Goal: Task Accomplishment & Management: Use online tool/utility

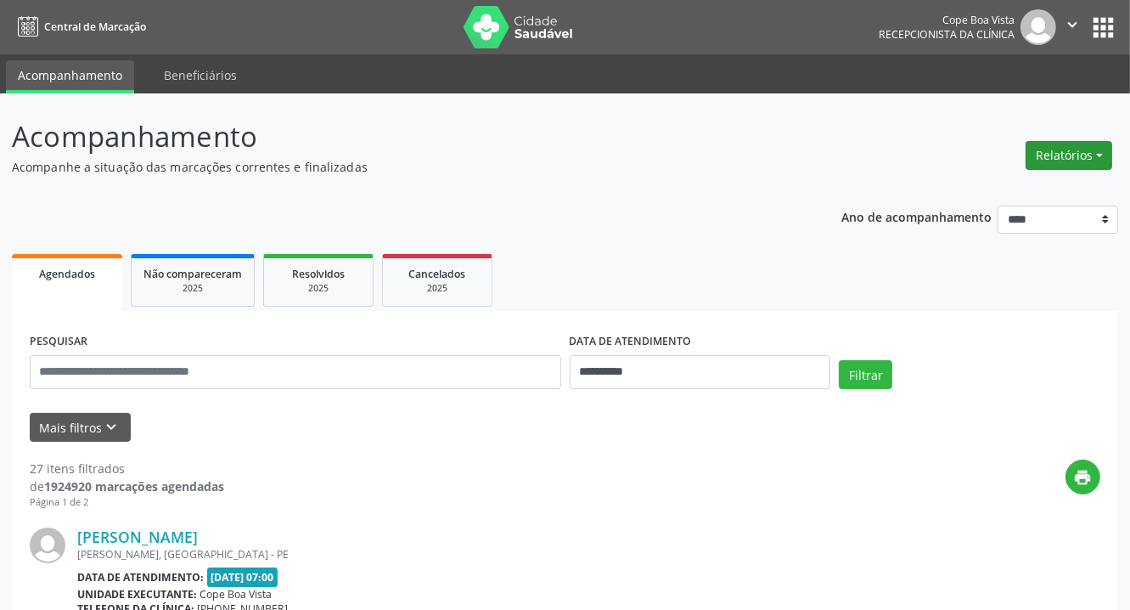
click at [1090, 166] on button "Relatórios" at bounding box center [1069, 155] width 87 height 29
click at [1064, 191] on link "Agendamentos" at bounding box center [1021, 192] width 183 height 24
select select "*"
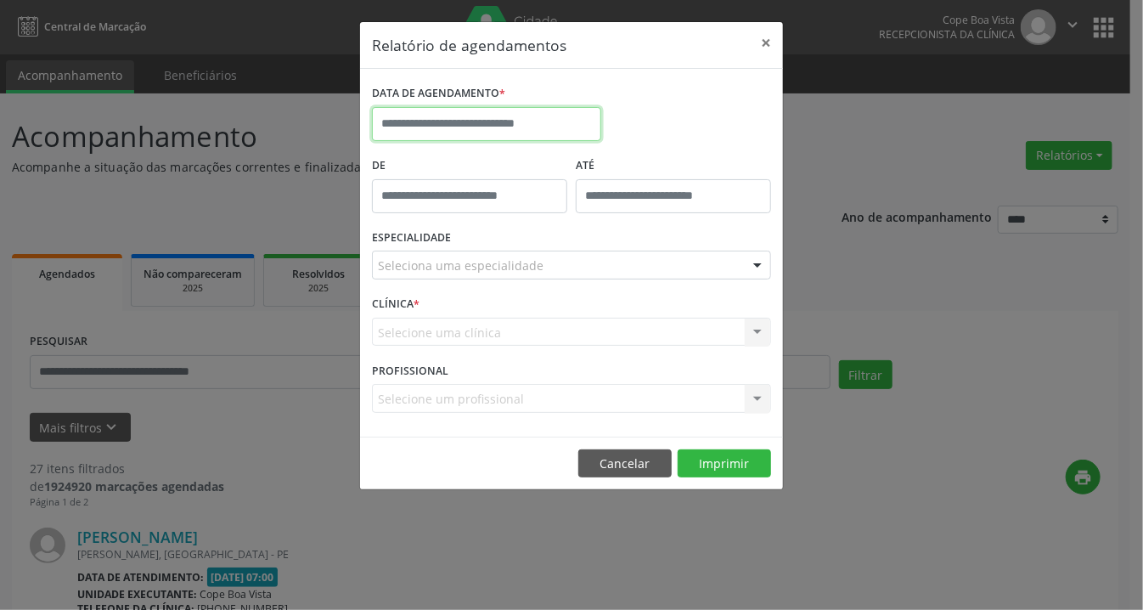
click at [476, 124] on input "text" at bounding box center [486, 124] width 229 height 34
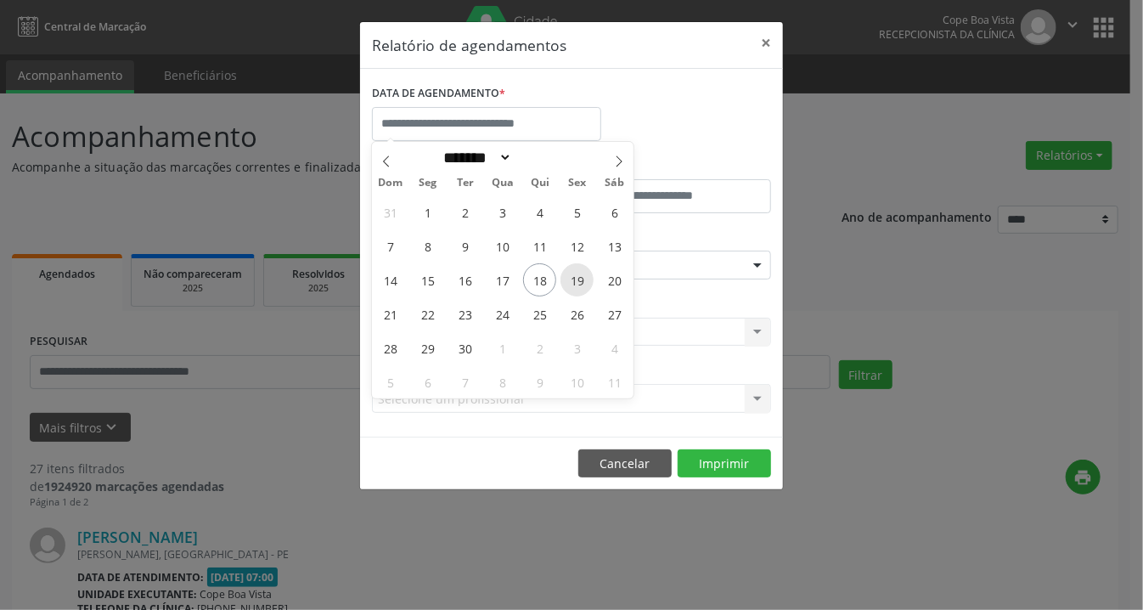
click at [575, 283] on span "19" at bounding box center [576, 279] width 33 height 33
type input "**********"
click at [575, 283] on span "19" at bounding box center [576, 279] width 33 height 33
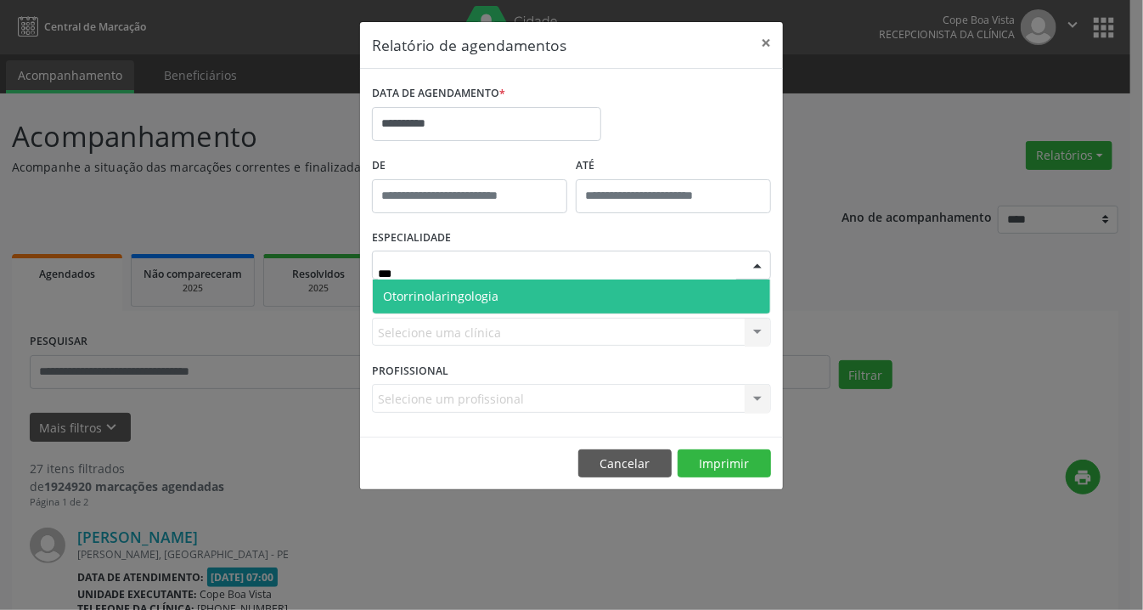
click at [526, 291] on span "Otorrinolaringologia" at bounding box center [571, 296] width 397 height 34
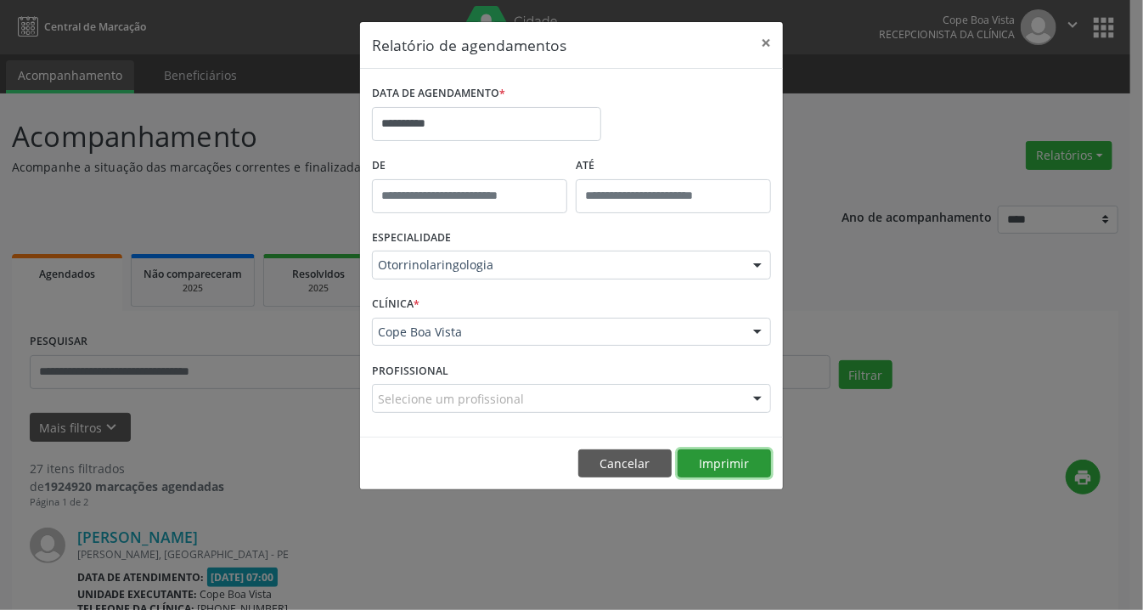
click at [735, 463] on button "Imprimir" at bounding box center [724, 463] width 93 height 29
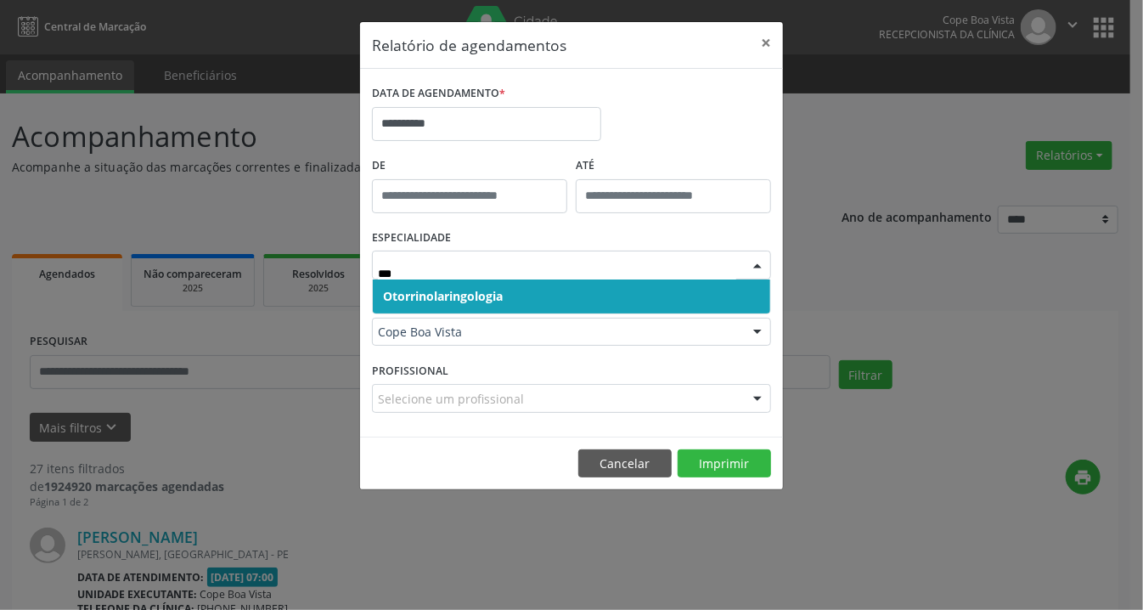
click at [516, 294] on span "Otorrinolaringologia" at bounding box center [571, 296] width 397 height 34
type input "***"
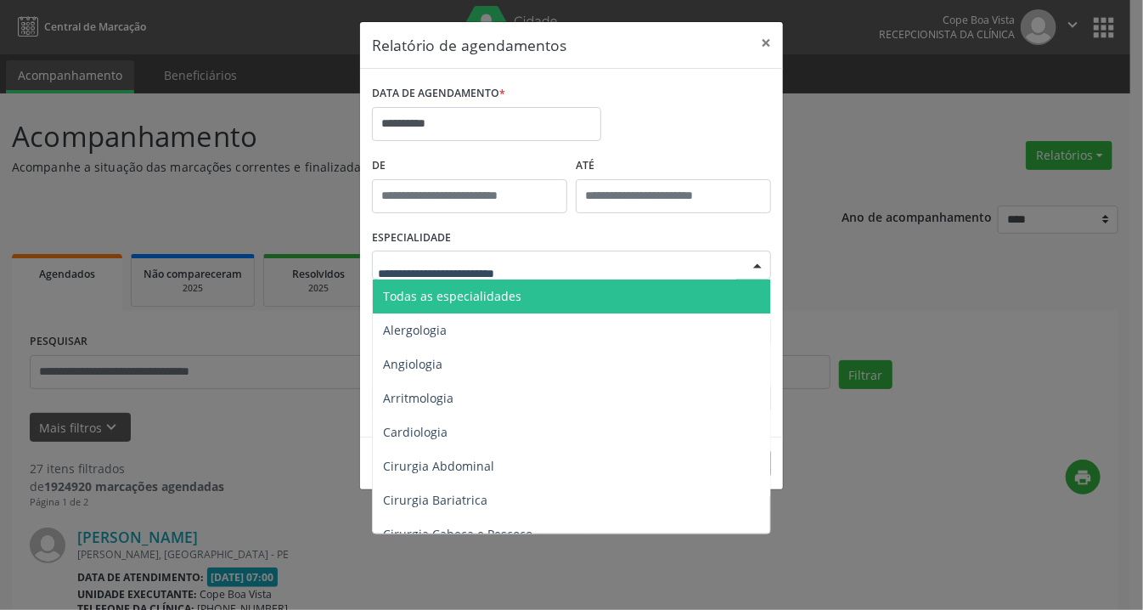
click at [486, 276] on div at bounding box center [571, 264] width 399 height 29
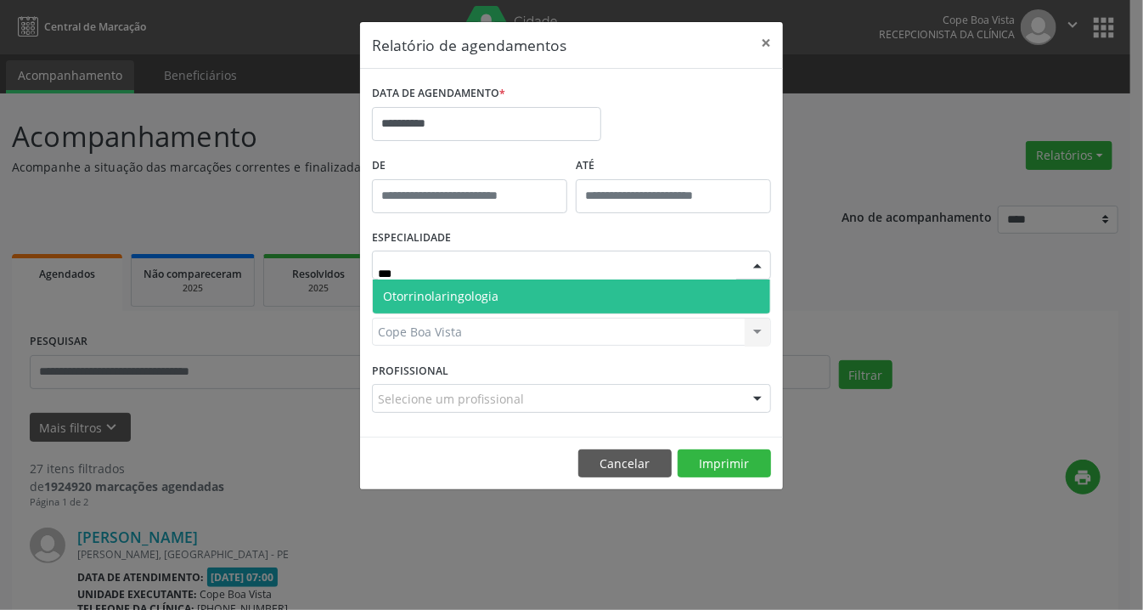
type input "****"
click at [473, 293] on span "Otorrinolaringologia" at bounding box center [440, 296] width 115 height 16
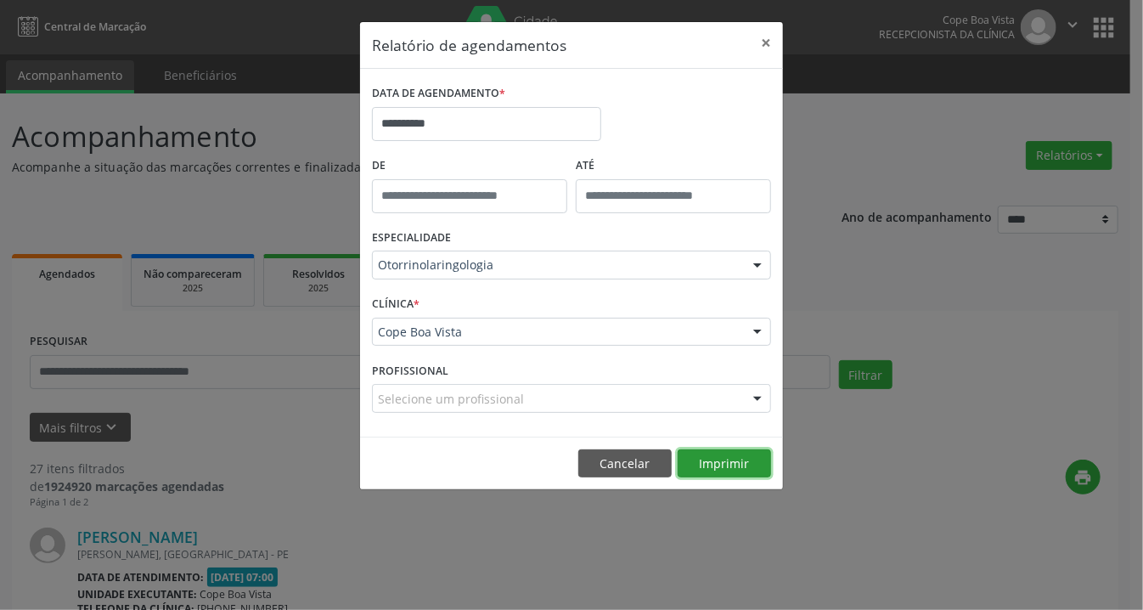
click at [734, 458] on button "Imprimir" at bounding box center [724, 463] width 93 height 29
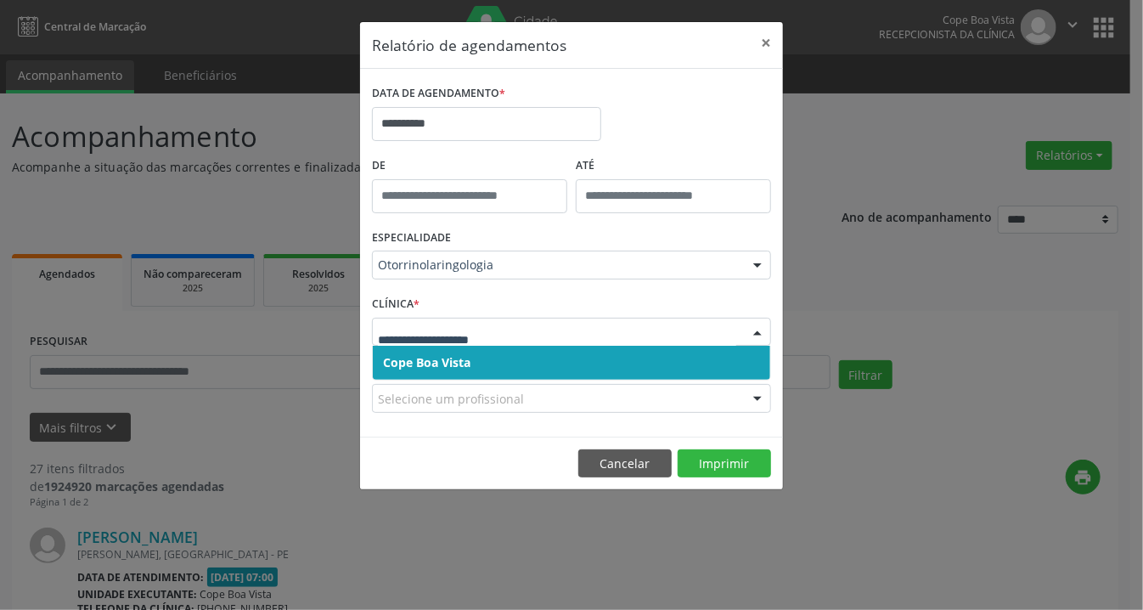
click at [565, 333] on input "text" at bounding box center [557, 340] width 358 height 34
click at [767, 36] on button "×" at bounding box center [766, 43] width 34 height 42
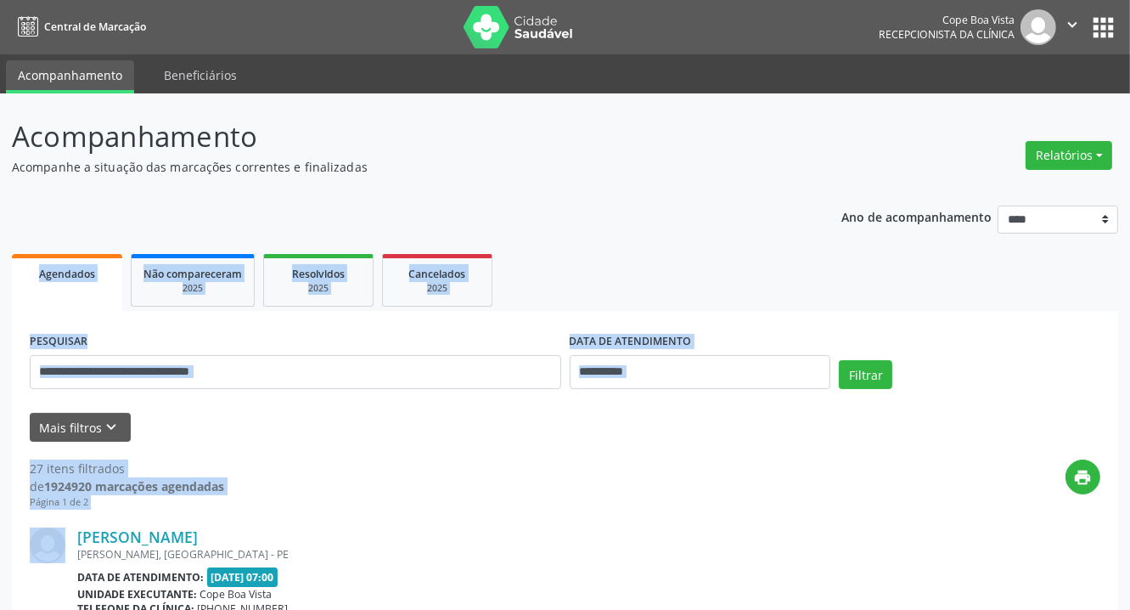
drag, startPoint x: 632, startPoint y: 487, endPoint x: 11, endPoint y: 226, distance: 673.2
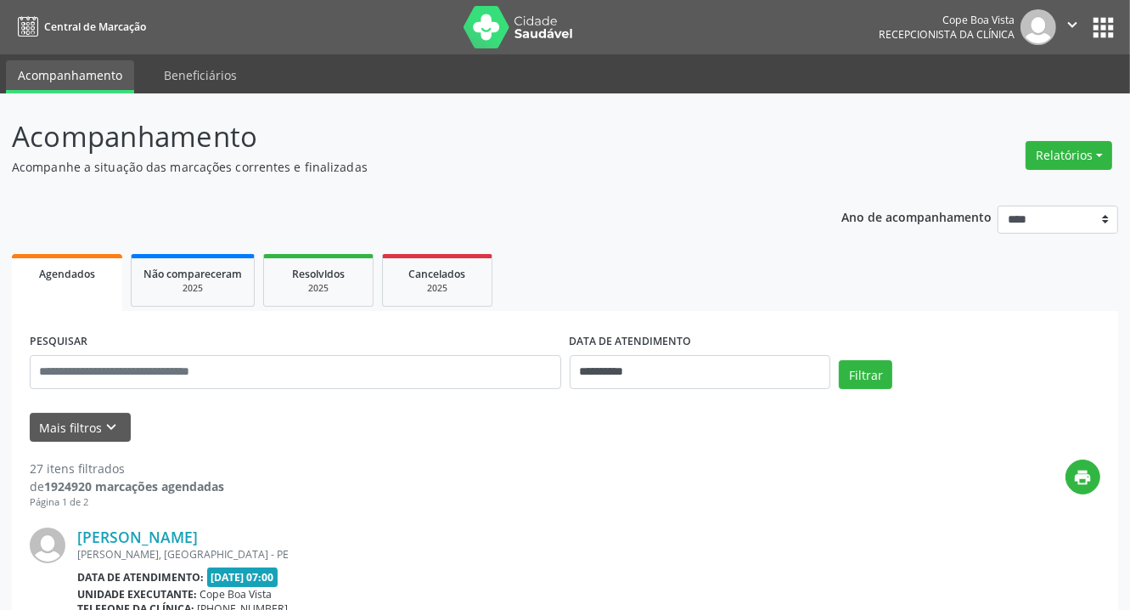
drag, startPoint x: 19, startPoint y: 172, endPoint x: 886, endPoint y: 516, distance: 933.7
